Goal: Find specific page/section: Find specific page/section

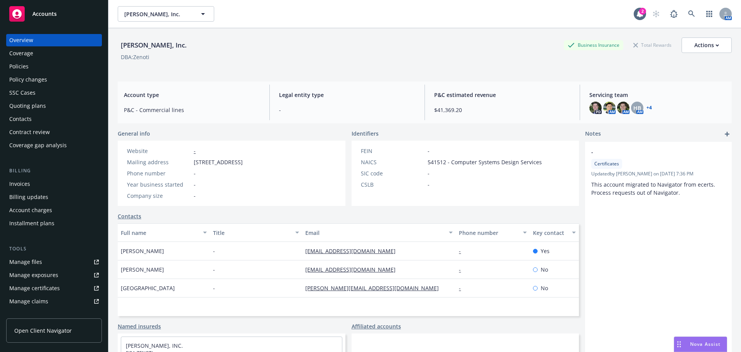
click at [31, 104] on div "Quoting plans" at bounding box center [27, 106] width 37 height 12
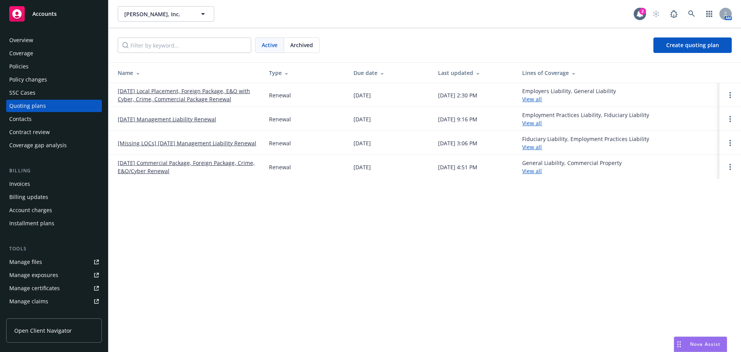
click at [209, 95] on link "[DATE] Local Placement, Foreign Package, E&O with Cyber, Crime, Commercial Pack…" at bounding box center [187, 95] width 139 height 16
